Goal: Information Seeking & Learning: Learn about a topic

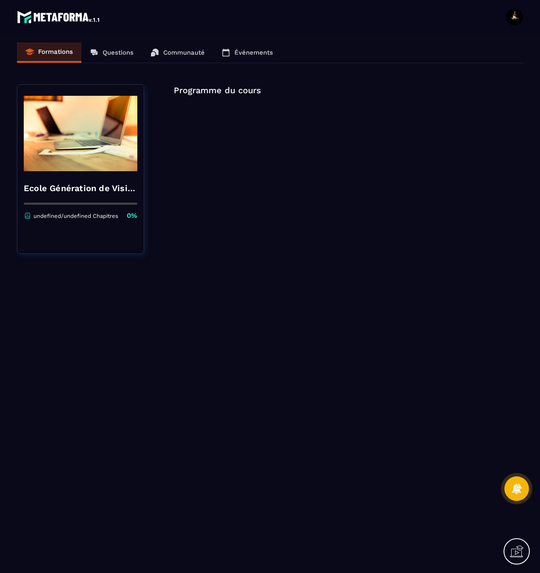
click at [114, 156] on img at bounding box center [81, 133] width 114 height 85
click at [96, 156] on img at bounding box center [81, 133] width 114 height 85
click at [123, 207] on div "Ecole Génération de Visionnaires undefined/undefined Chapitres 0%" at bounding box center [80, 198] width 126 height 45
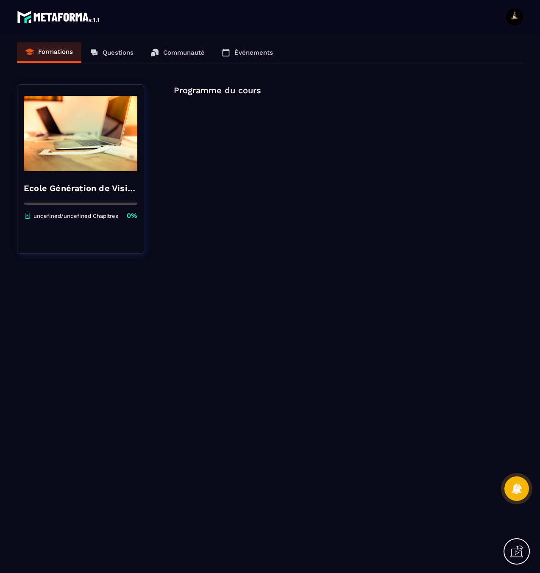
click at [84, 212] on div "undefined/undefined Chapitres 0%" at bounding box center [81, 215] width 114 height 9
click at [113, 58] on div "Formations Questions Communauté Événements" at bounding box center [270, 52] width 506 height 21
